Goal: Transaction & Acquisition: Purchase product/service

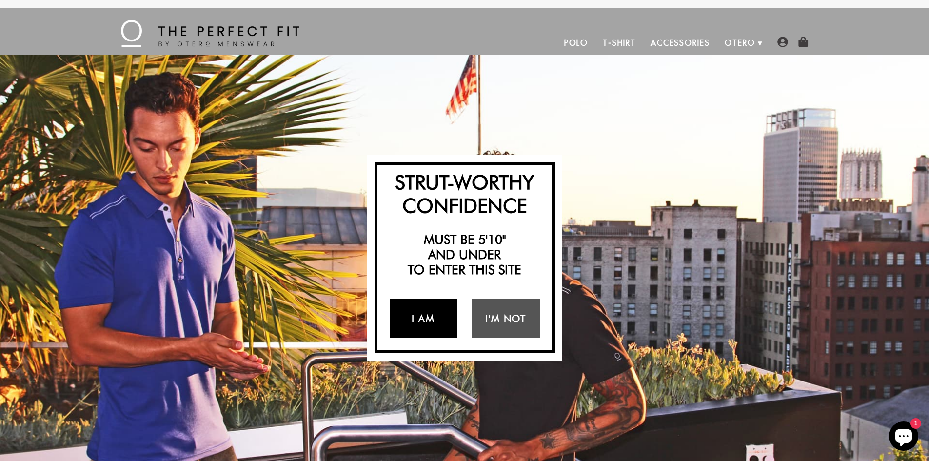
click at [427, 327] on link "I Am" at bounding box center [424, 318] width 68 height 39
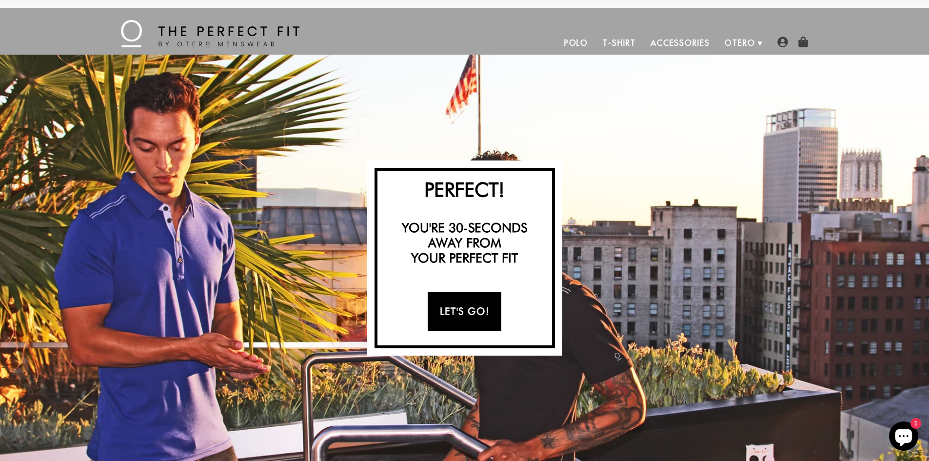
click at [464, 315] on link "Let's Go!" at bounding box center [465, 311] width 74 height 39
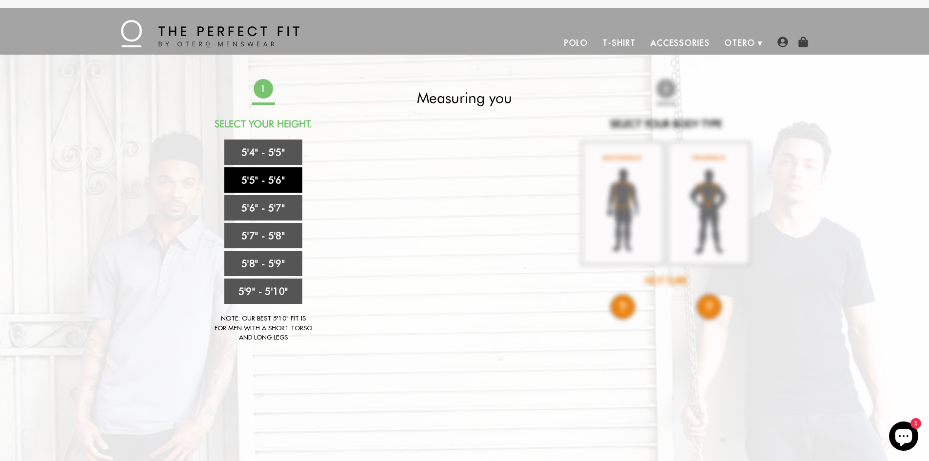
click at [273, 180] on link "5'5" - 5'6"" at bounding box center [263, 179] width 78 height 25
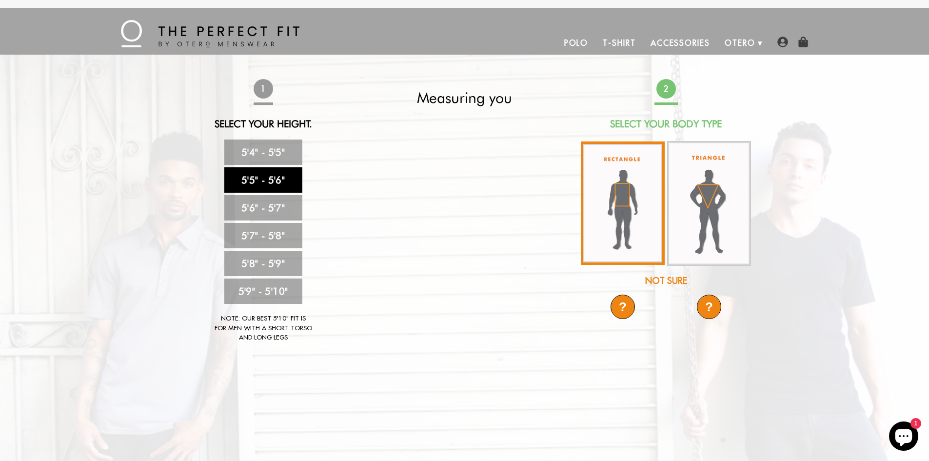
click at [618, 207] on img at bounding box center [623, 202] width 84 height 123
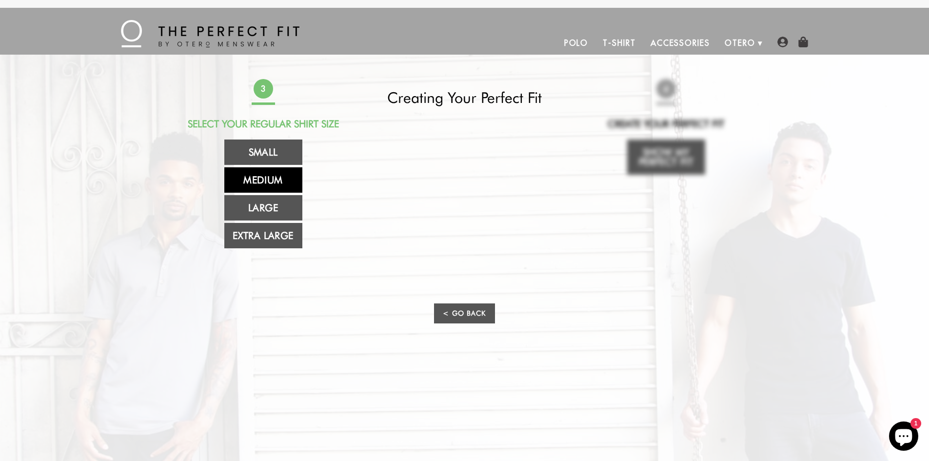
click at [278, 180] on link "Medium" at bounding box center [263, 179] width 78 height 25
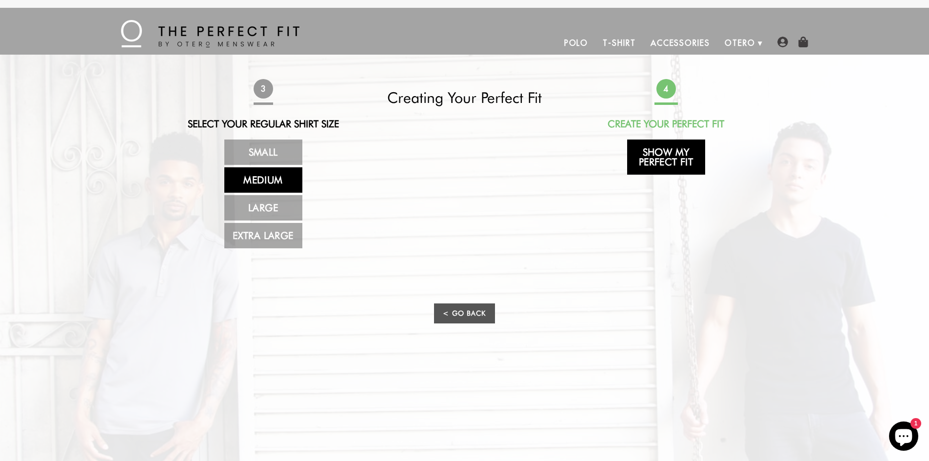
click at [664, 156] on link "Show My Perfect Fit" at bounding box center [666, 156] width 78 height 35
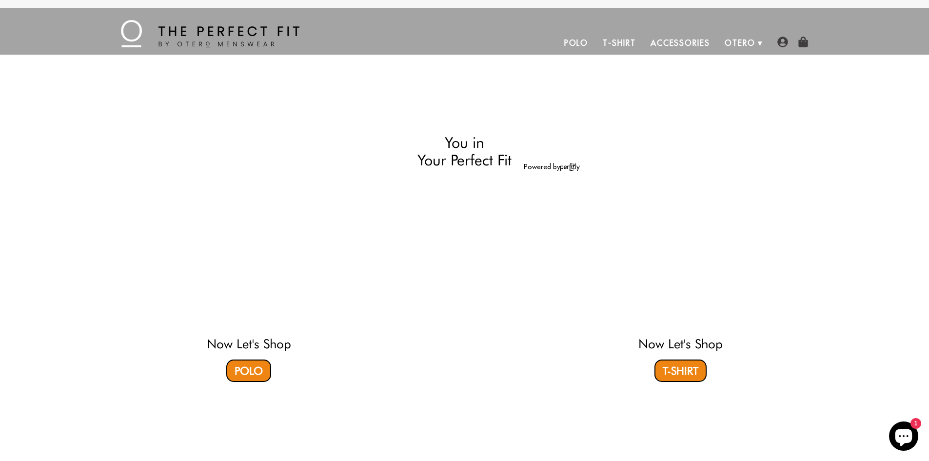
select select "55-56"
select select "M"
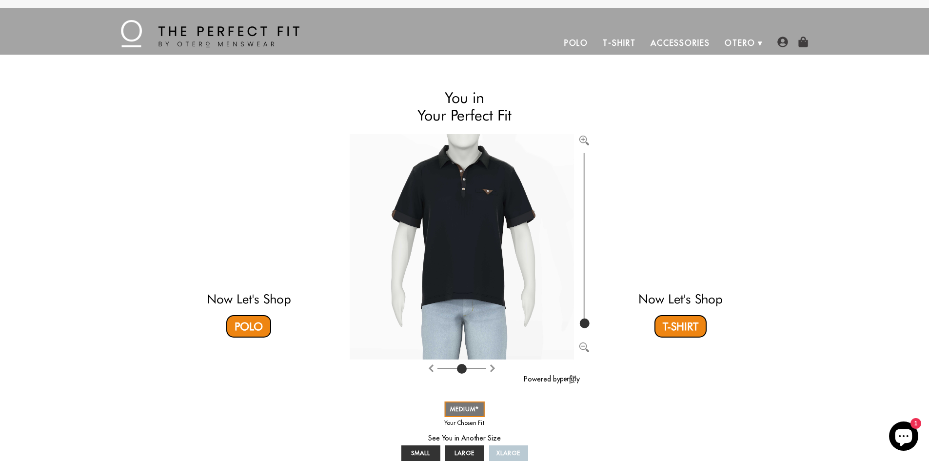
scroll to position [49, 0]
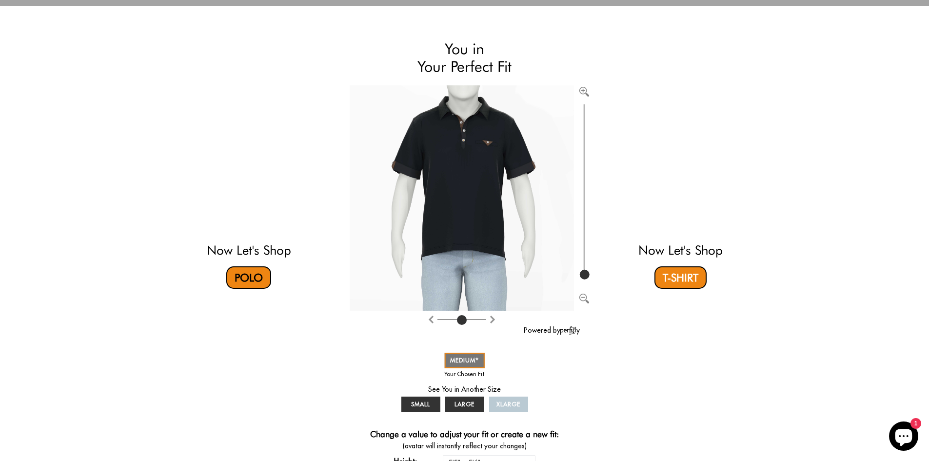
click at [255, 275] on link "Polo" at bounding box center [248, 277] width 45 height 22
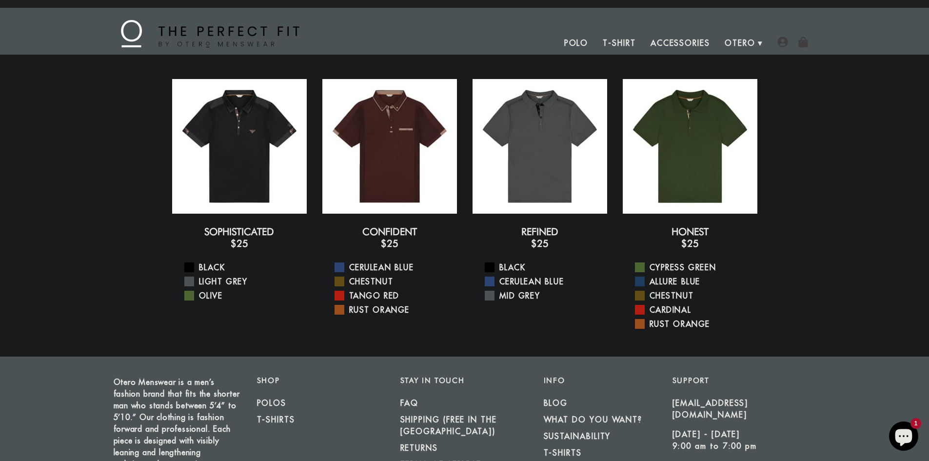
click at [682, 43] on link "Accessories" at bounding box center [680, 42] width 74 height 23
